Goal: Information Seeking & Learning: Learn about a topic

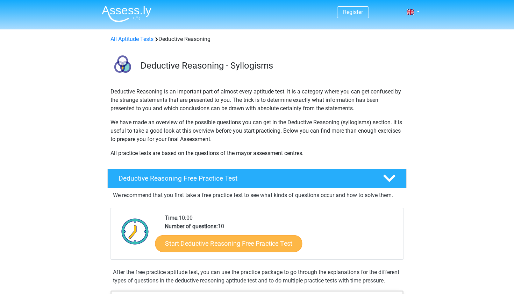
click at [232, 243] on link "Start Deductive Reasoning Free Practice Test" at bounding box center [228, 243] width 147 height 17
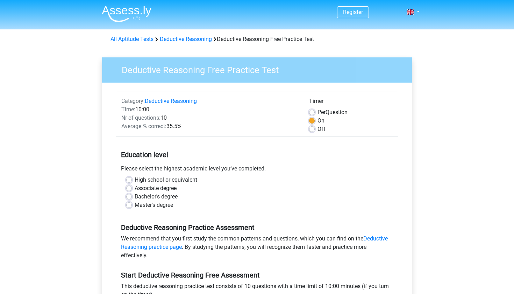
click at [176, 179] on label "High school or equivalent" at bounding box center [166, 180] width 63 height 8
click at [132, 179] on input "High school or equivalent" at bounding box center [129, 179] width 6 height 7
radio input "true"
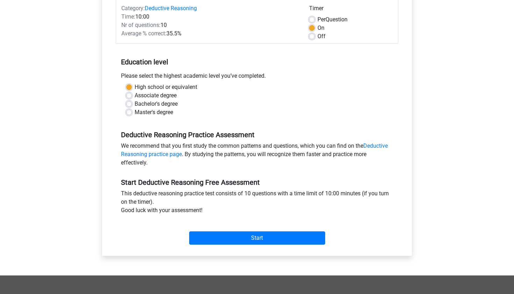
scroll to position [94, 0]
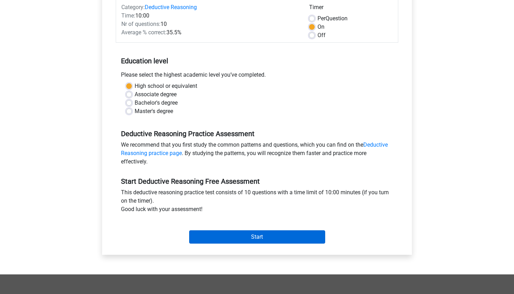
click at [245, 236] on input "Start" at bounding box center [257, 236] width 136 height 13
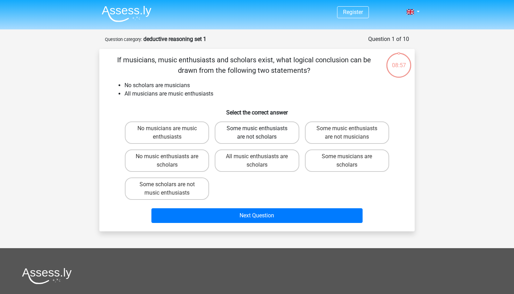
click at [246, 137] on label "Some music enthusiasts are not scholars" at bounding box center [257, 132] width 84 height 22
click at [257, 133] on input "Some music enthusiasts are not scholars" at bounding box center [259, 130] width 5 height 5
radio input "true"
click at [257, 161] on input "All music enthusiasts are scholars" at bounding box center [259, 158] width 5 height 5
radio input "true"
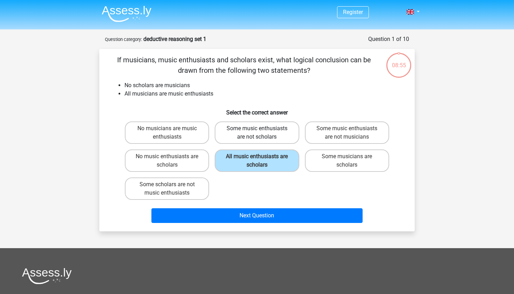
click at [261, 134] on label "Some music enthusiasts are not scholars" at bounding box center [257, 132] width 84 height 22
click at [261, 133] on input "Some music enthusiasts are not scholars" at bounding box center [259, 130] width 5 height 5
radio input "true"
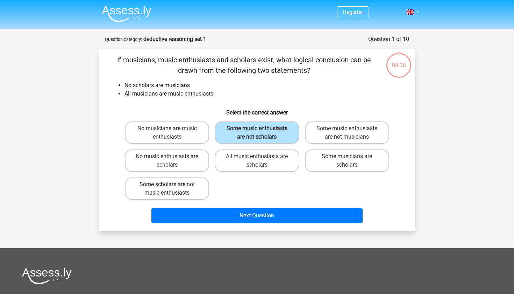
click at [198, 194] on label "Some scholars are not music enthusiasts" at bounding box center [167, 188] width 84 height 22
click at [172, 189] on input "Some scholars are not music enthusiasts" at bounding box center [169, 186] width 5 height 5
radio input "true"
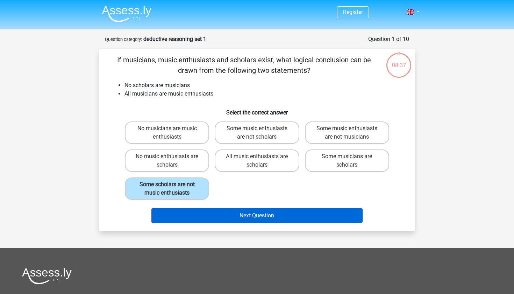
click at [246, 219] on button "Next Question" at bounding box center [257, 215] width 212 height 15
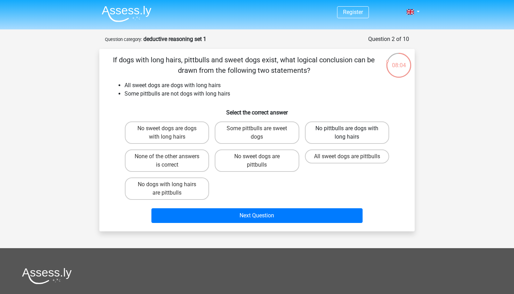
click at [337, 132] on label "No pittbulls are dogs with long hairs" at bounding box center [347, 132] width 84 height 22
click at [347, 132] on input "No pittbulls are dogs with long hairs" at bounding box center [349, 130] width 5 height 5
radio input "true"
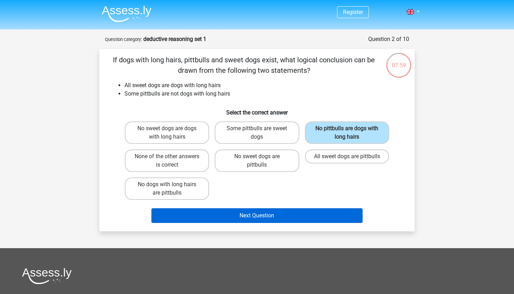
click at [315, 211] on button "Next Question" at bounding box center [257, 215] width 212 height 15
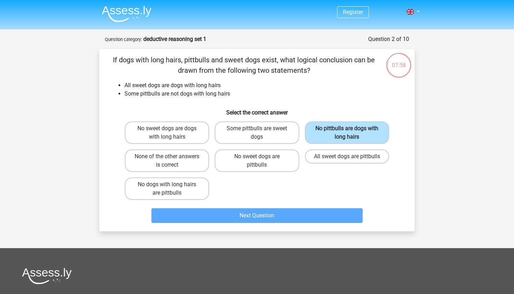
scroll to position [35, 0]
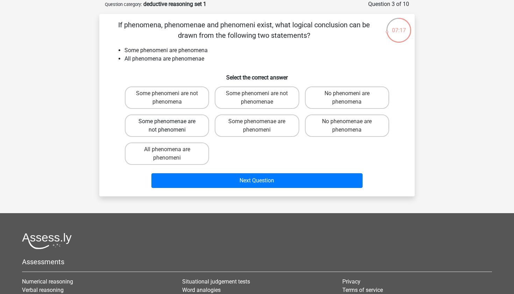
click at [186, 127] on label "Some phenomenae are not phenomeni" at bounding box center [167, 125] width 84 height 22
click at [172, 126] on input "Some phenomenae are not phenomeni" at bounding box center [169, 123] width 5 height 5
radio input "true"
click at [185, 104] on label "Some phenomeni are not phenomena" at bounding box center [167, 97] width 84 height 22
click at [172, 98] on input "Some phenomeni are not phenomena" at bounding box center [169, 95] width 5 height 5
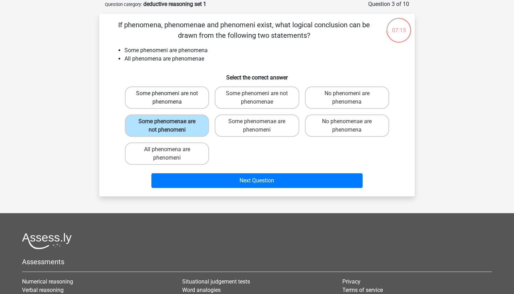
radio input "true"
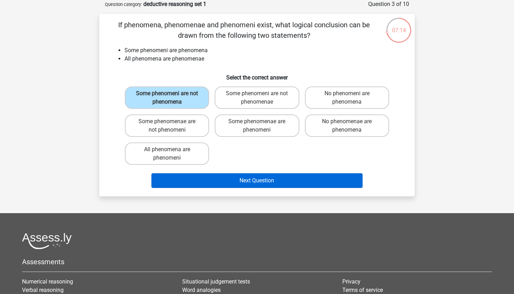
click at [250, 184] on button "Next Question" at bounding box center [257, 180] width 212 height 15
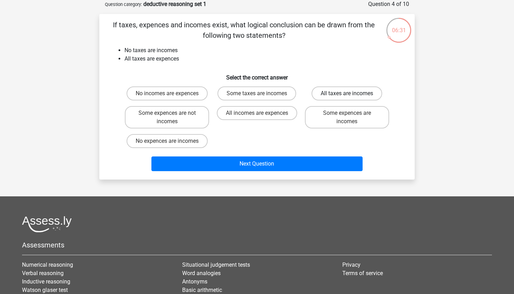
click at [344, 93] on label "All taxes are incomes" at bounding box center [347, 93] width 71 height 14
click at [347, 93] on input "All taxes are incomes" at bounding box center [349, 95] width 5 height 5
radio input "true"
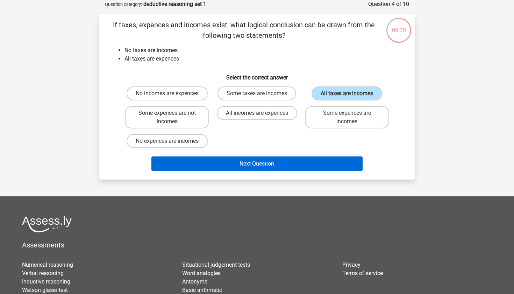
click at [331, 157] on button "Next Question" at bounding box center [257, 163] width 212 height 15
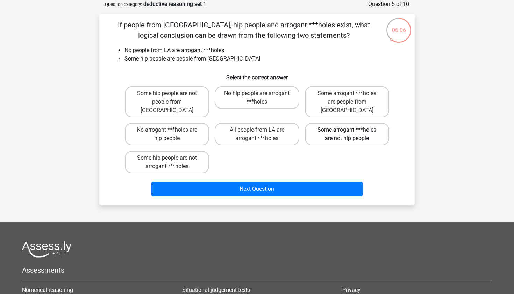
click at [345, 123] on label "Some arrogant ***holes are not hip people" at bounding box center [347, 134] width 84 height 22
click at [347, 130] on input "Some arrogant ***holes are not hip people" at bounding box center [349, 132] width 5 height 5
radio input "true"
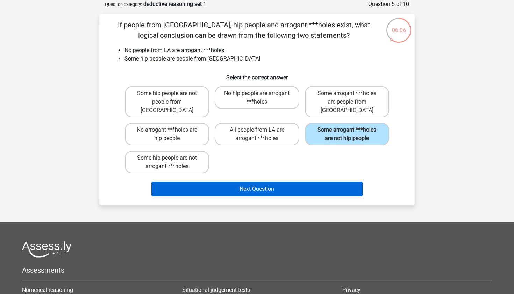
click at [312, 187] on button "Next Question" at bounding box center [257, 189] width 212 height 15
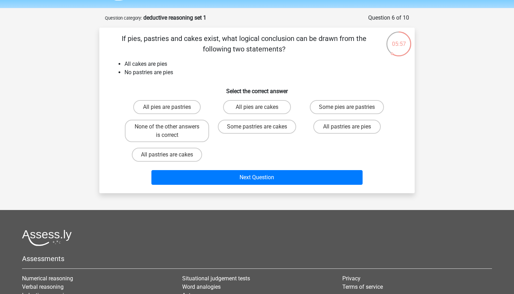
scroll to position [21, 0]
click at [335, 125] on label "All pastries are pies" at bounding box center [347, 127] width 68 height 14
click at [347, 127] on input "All pastries are pies" at bounding box center [349, 129] width 5 height 5
radio input "true"
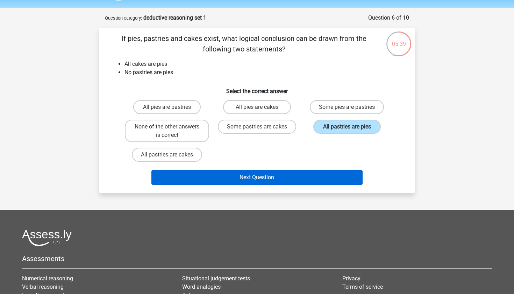
click at [325, 175] on button "Next Question" at bounding box center [257, 177] width 212 height 15
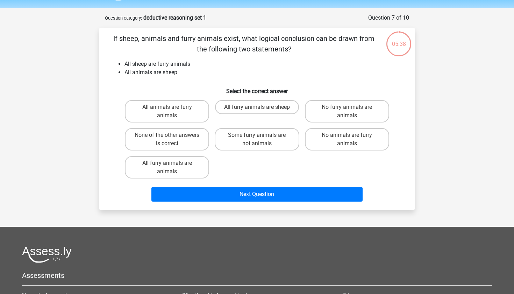
scroll to position [35, 0]
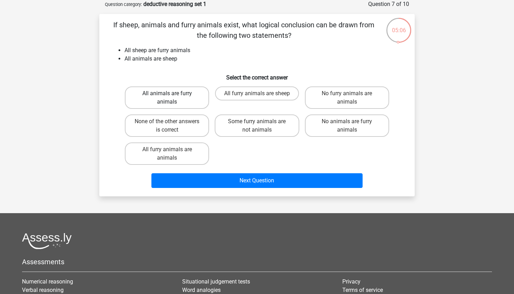
click at [182, 101] on label "All animals are furry animals" at bounding box center [167, 97] width 84 height 22
click at [172, 98] on input "All animals are furry animals" at bounding box center [169, 95] width 5 height 5
radio input "true"
click at [257, 94] on input "All furry animals are sheep" at bounding box center [259, 95] width 5 height 5
radio input "true"
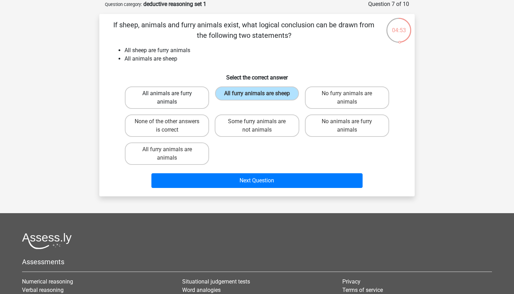
click at [184, 102] on label "All animals are furry animals" at bounding box center [167, 97] width 84 height 22
click at [172, 98] on input "All animals are furry animals" at bounding box center [169, 95] width 5 height 5
radio input "true"
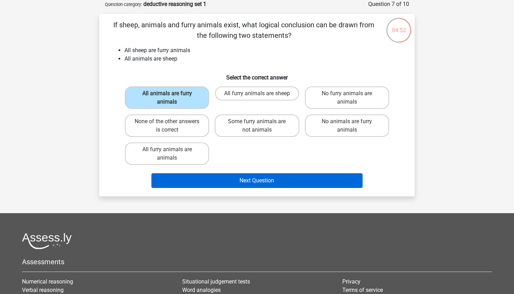
click at [268, 177] on button "Next Question" at bounding box center [257, 180] width 212 height 15
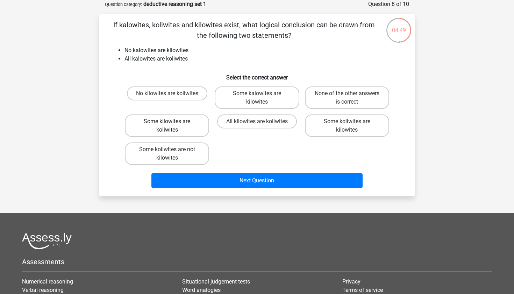
click at [172, 127] on label "Some kilowites are koliwites" at bounding box center [167, 125] width 84 height 22
click at [172, 126] on input "Some kilowites are koliwites" at bounding box center [169, 123] width 5 height 5
radio input "true"
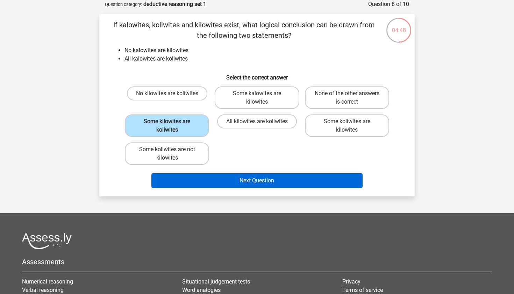
click at [285, 182] on button "Next Question" at bounding box center [257, 180] width 212 height 15
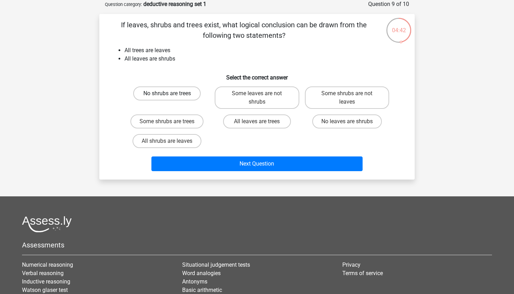
click at [185, 92] on label "No shrubs are trees" at bounding box center [167, 93] width 68 height 14
click at [172, 93] on input "No shrubs are trees" at bounding box center [169, 95] width 5 height 5
radio input "true"
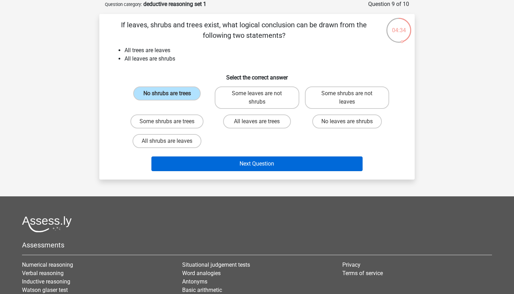
click at [284, 166] on button "Next Question" at bounding box center [257, 163] width 212 height 15
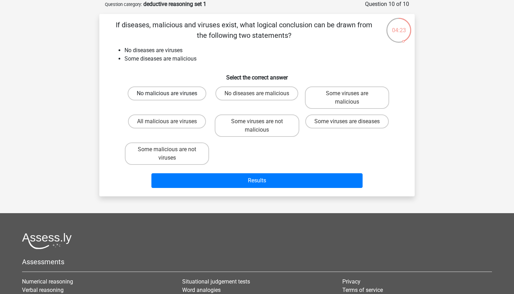
click at [177, 95] on label "No malicious are viruses" at bounding box center [167, 93] width 79 height 14
click at [172, 95] on input "No malicious are viruses" at bounding box center [169, 95] width 5 height 5
radio input "true"
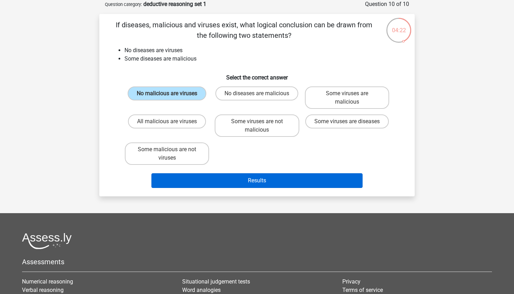
click at [243, 174] on button "Results" at bounding box center [257, 180] width 212 height 15
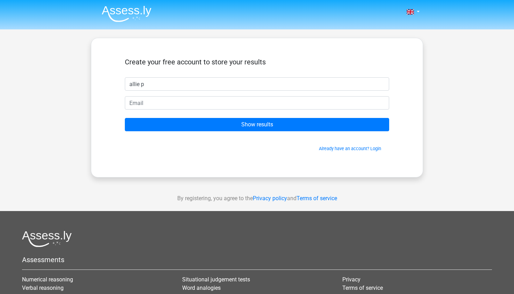
type input "allie p"
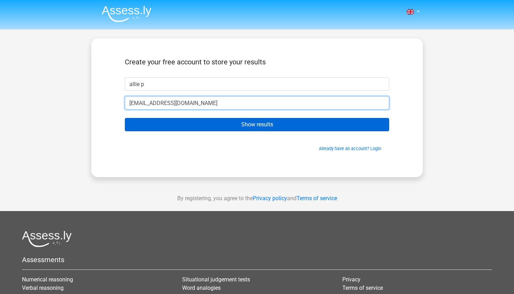
type input "alleycat11706@gmail.com"
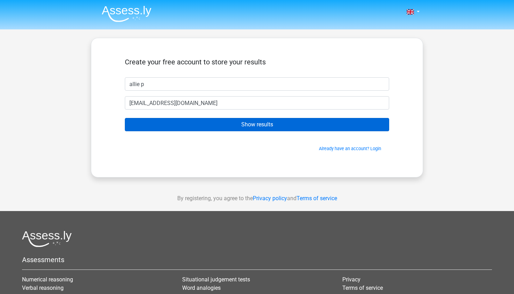
click at [278, 128] on input "Show results" at bounding box center [257, 124] width 264 height 13
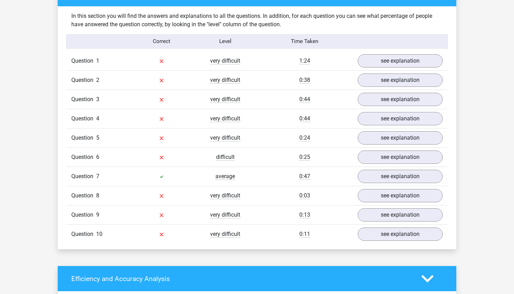
scroll to position [538, 0]
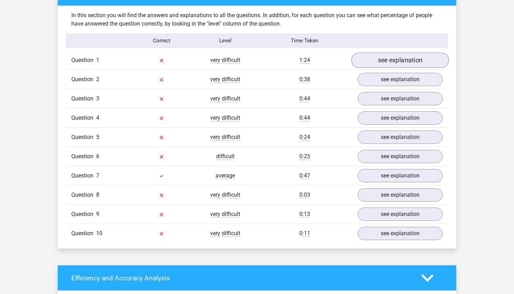
click at [404, 56] on link "see explanation" at bounding box center [401, 59] width 98 height 15
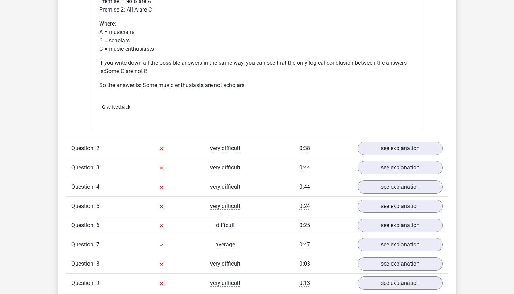
scroll to position [758, 0]
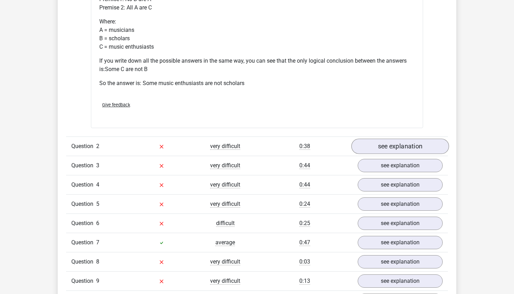
click at [379, 141] on link "see explanation" at bounding box center [401, 146] width 98 height 15
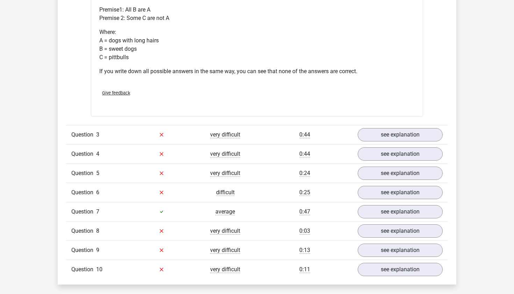
scroll to position [1059, 0]
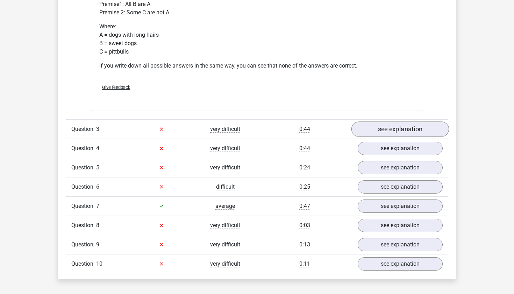
click at [374, 129] on link "see explanation" at bounding box center [401, 128] width 98 height 15
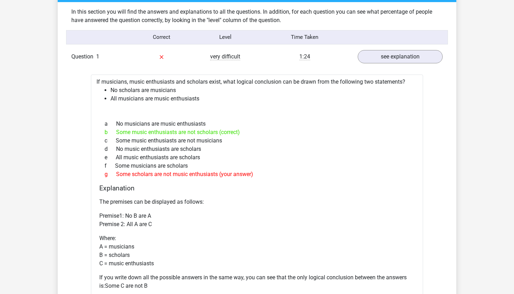
scroll to position [455, 0]
